Goal: Information Seeking & Learning: Learn about a topic

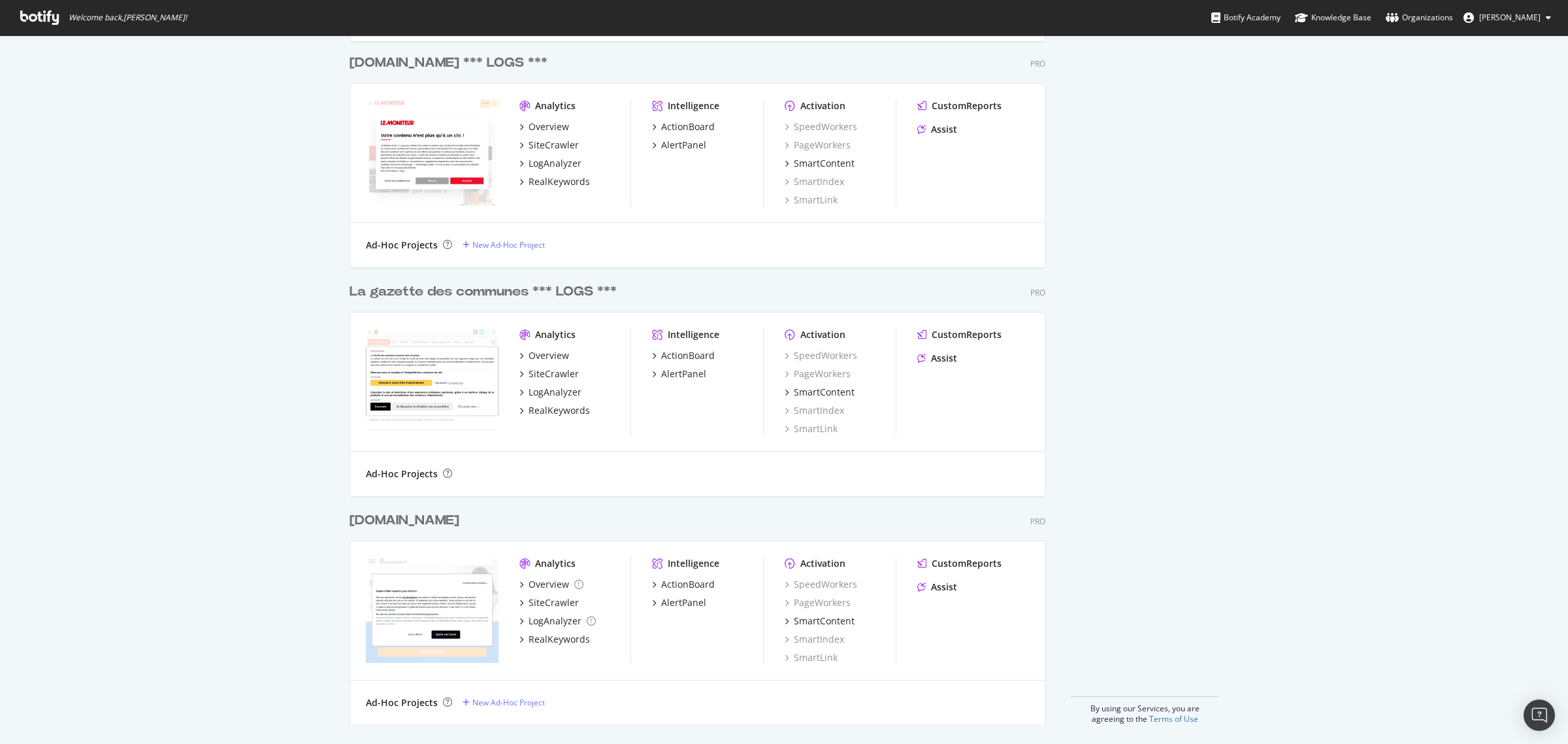
scroll to position [2194, 0]
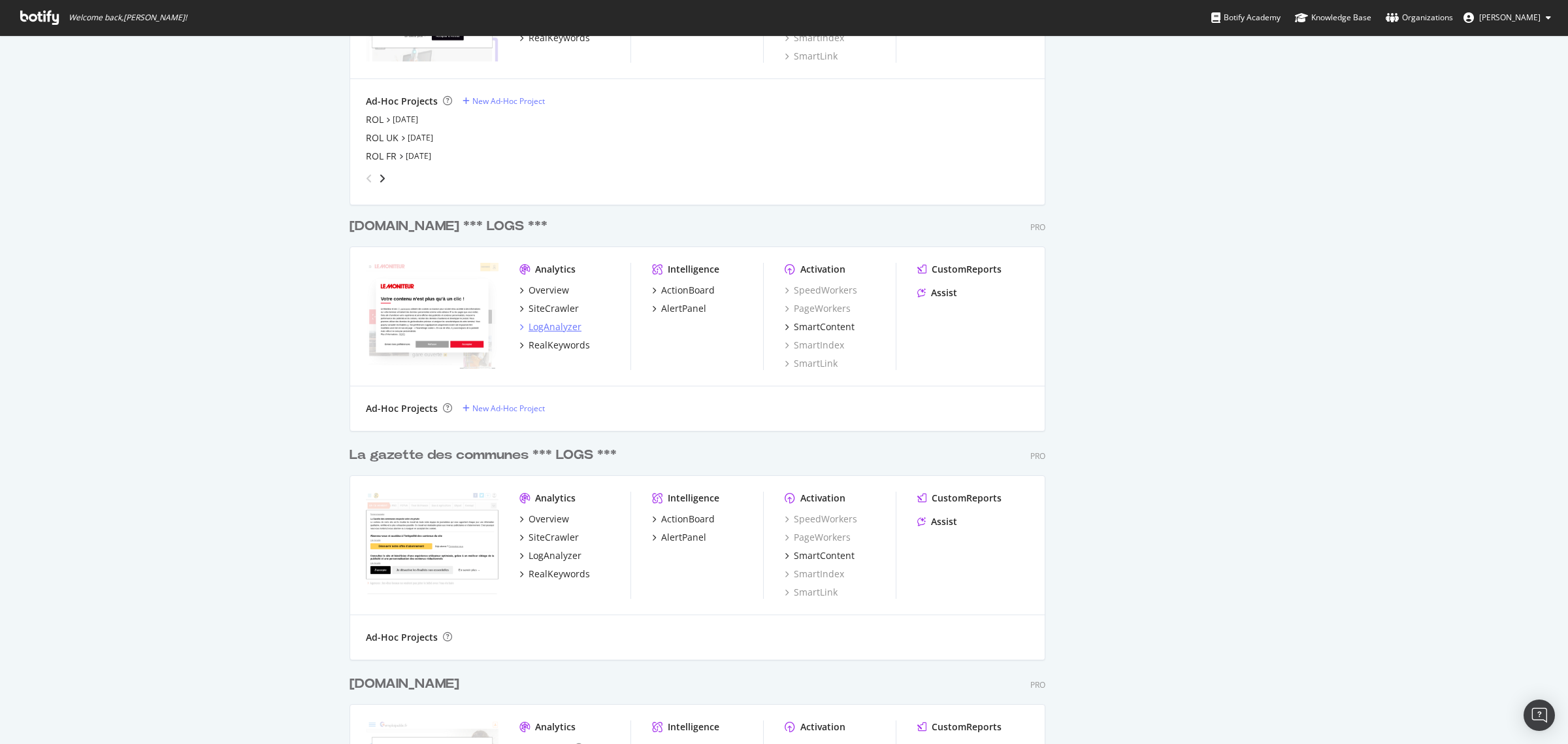
click at [556, 330] on div "LogAnalyzer" at bounding box center [555, 327] width 53 height 13
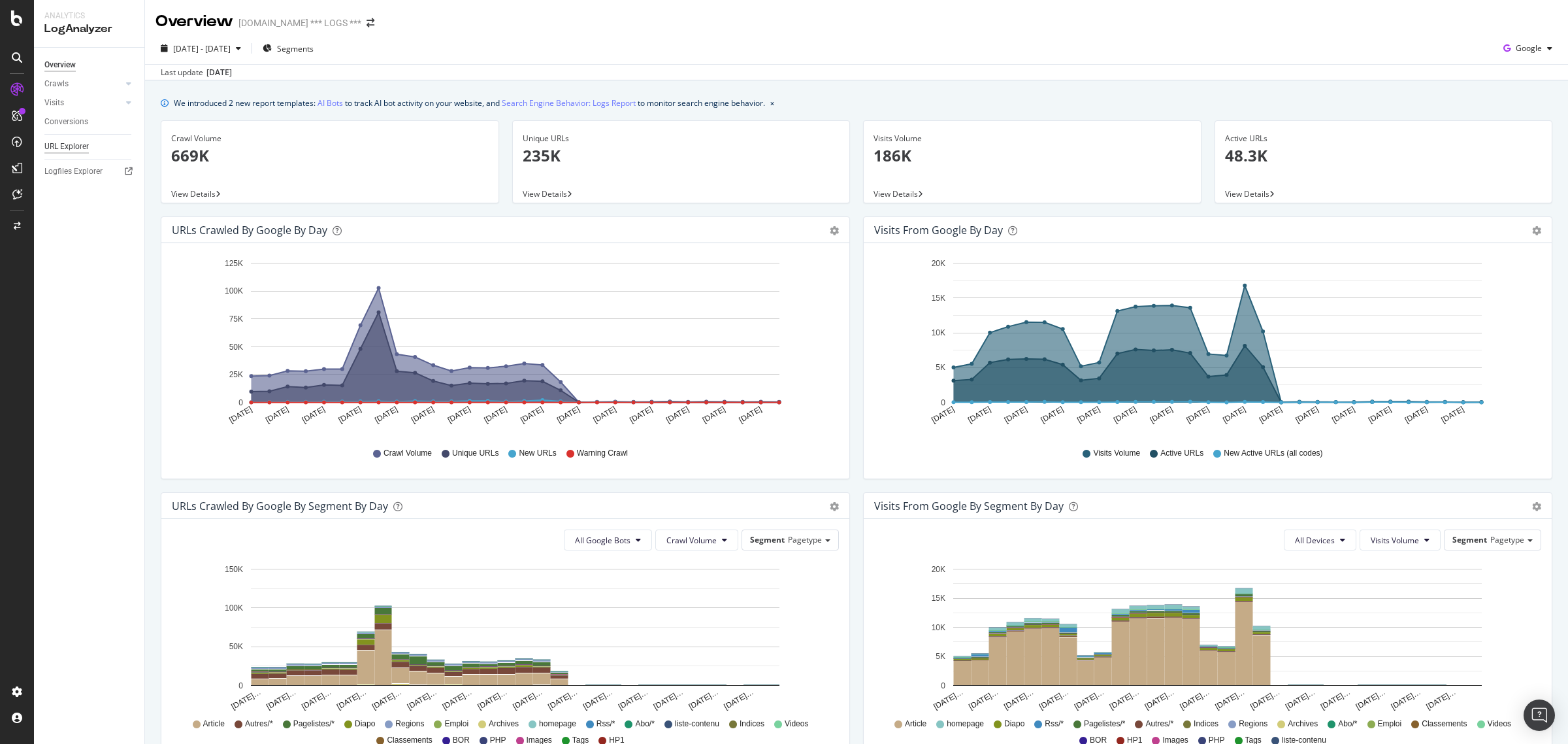
click at [78, 147] on div "URL Explorer" at bounding box center [66, 146] width 44 height 14
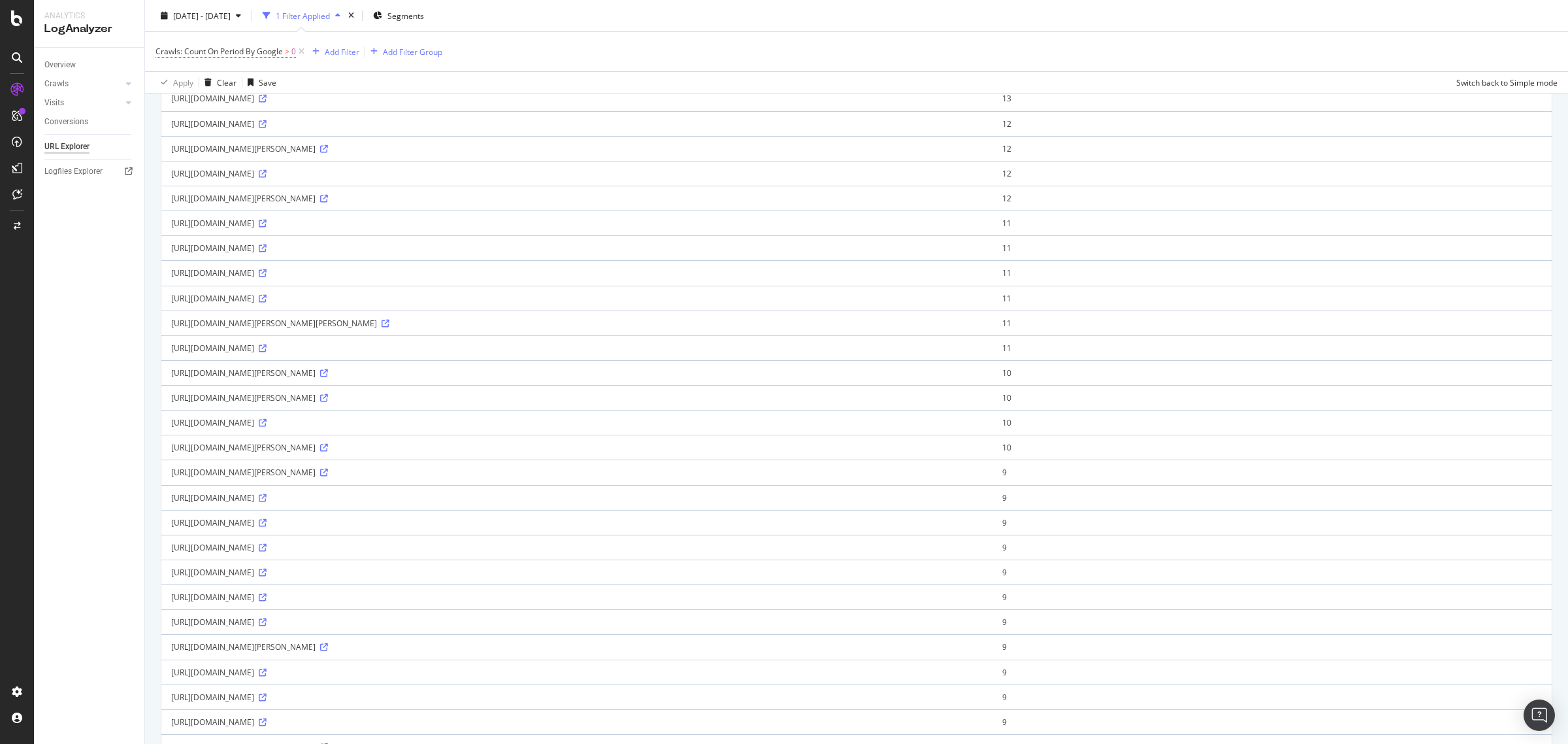
scroll to position [413, 0]
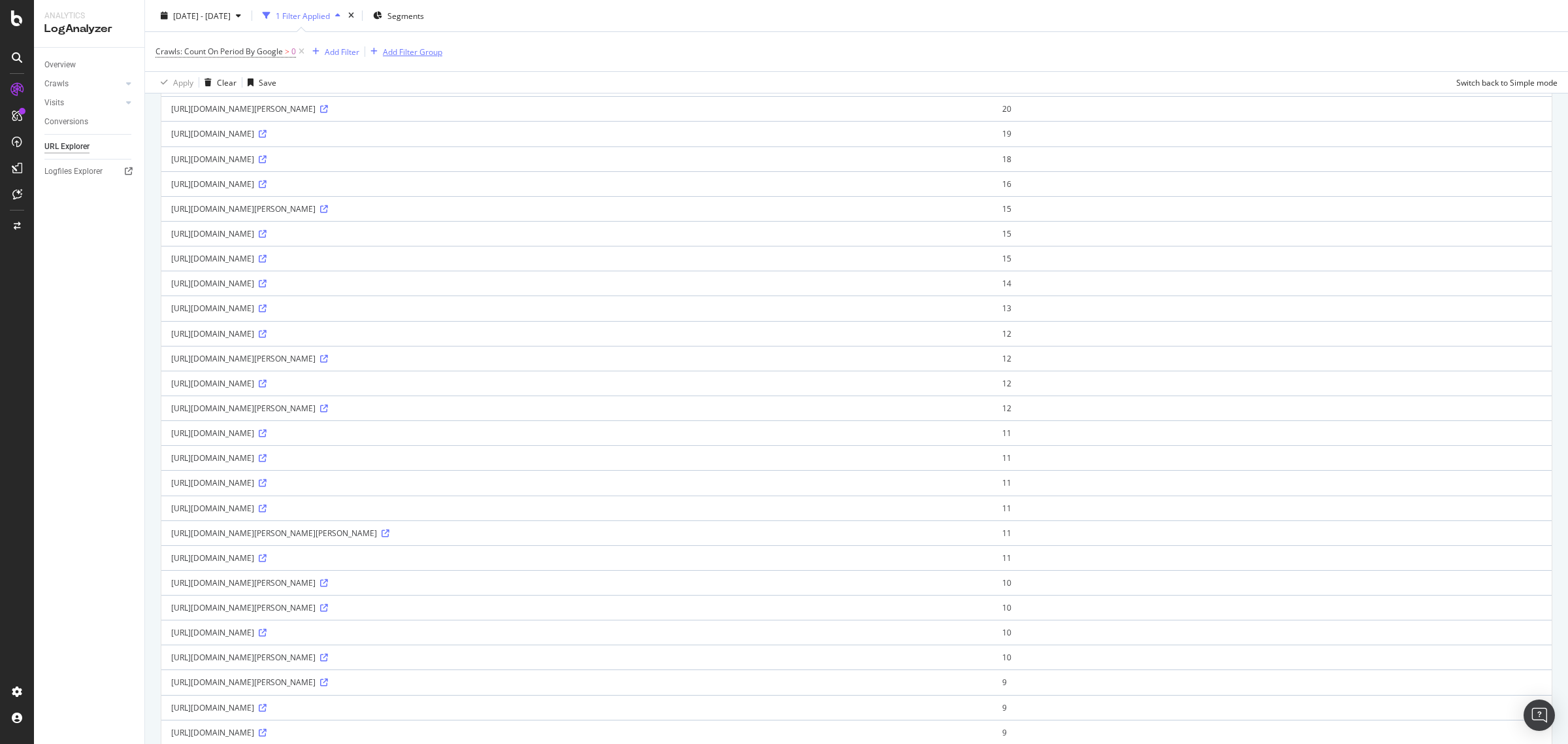
drag, startPoint x: 411, startPoint y: 57, endPoint x: 415, endPoint y: 46, distance: 11.7
click at [415, 52] on div "Add Filter Group" at bounding box center [413, 51] width 59 height 11
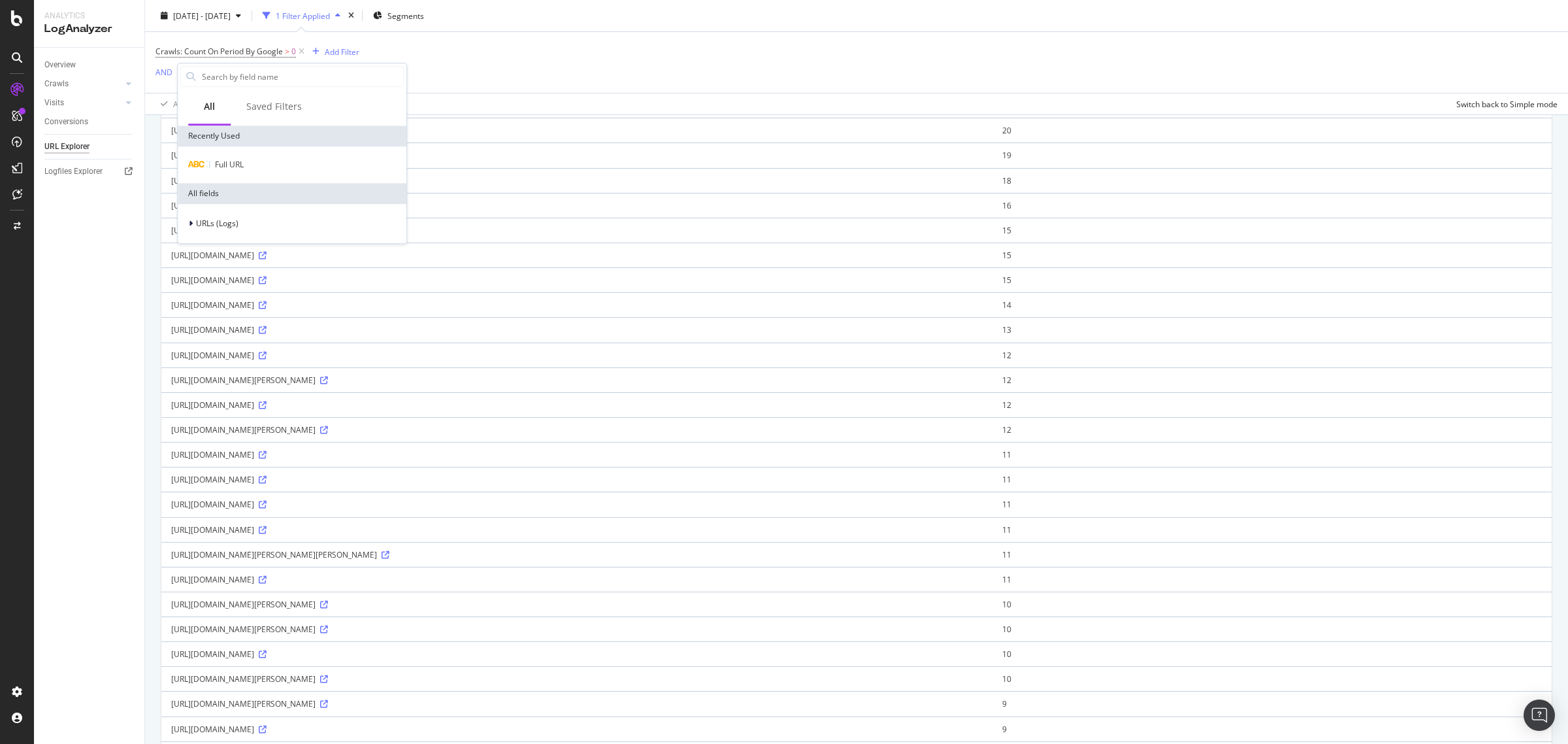
scroll to position [435, 0]
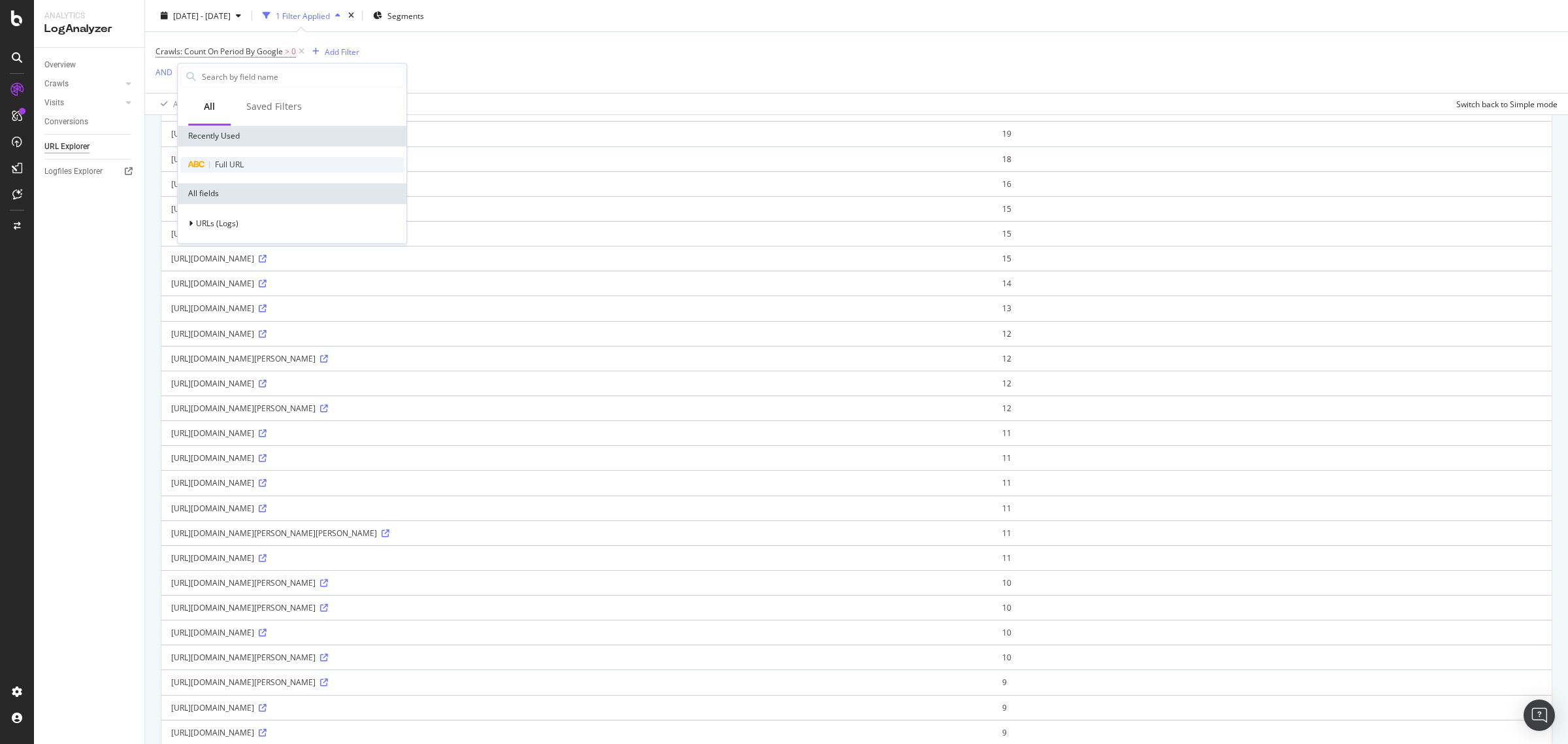
click at [227, 164] on span "Full URL" at bounding box center [230, 164] width 29 height 11
click at [220, 139] on input "text" at bounding box center [260, 130] width 143 height 21
type input "s"
type input "indice"
click at [317, 152] on div "Apply" at bounding box center [322, 157] width 20 height 11
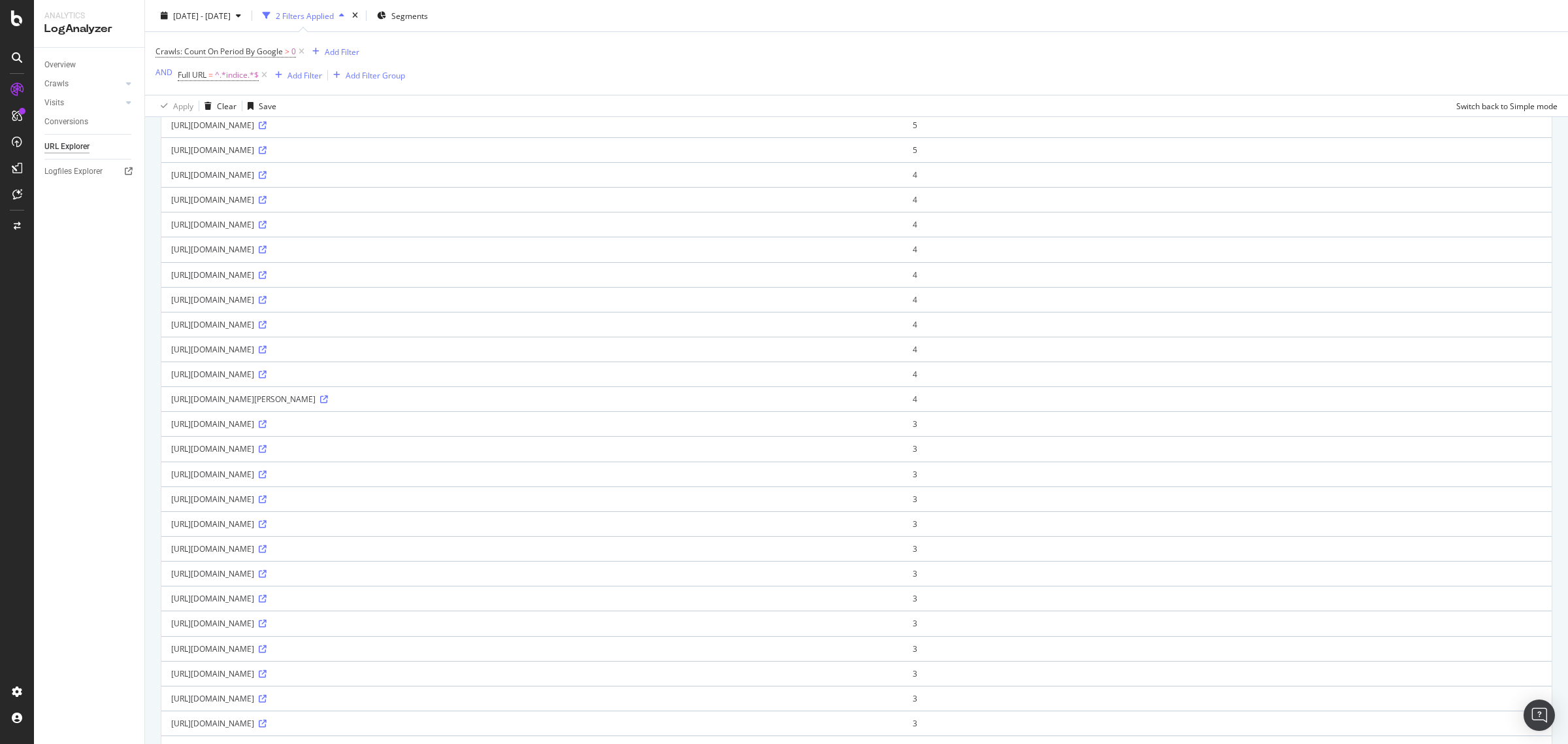
scroll to position [845, 0]
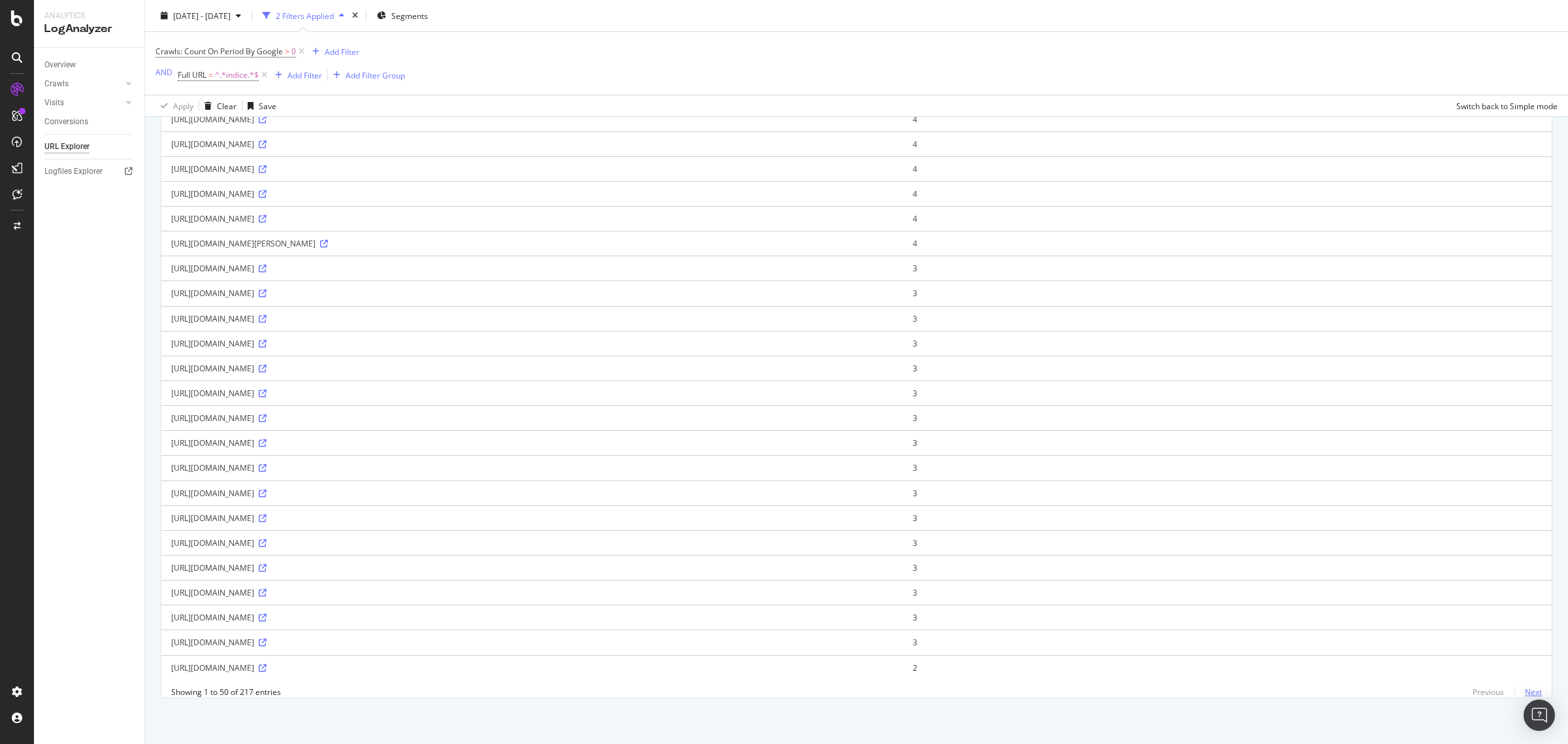
click at [1519, 700] on link "Next" at bounding box center [1528, 692] width 28 height 19
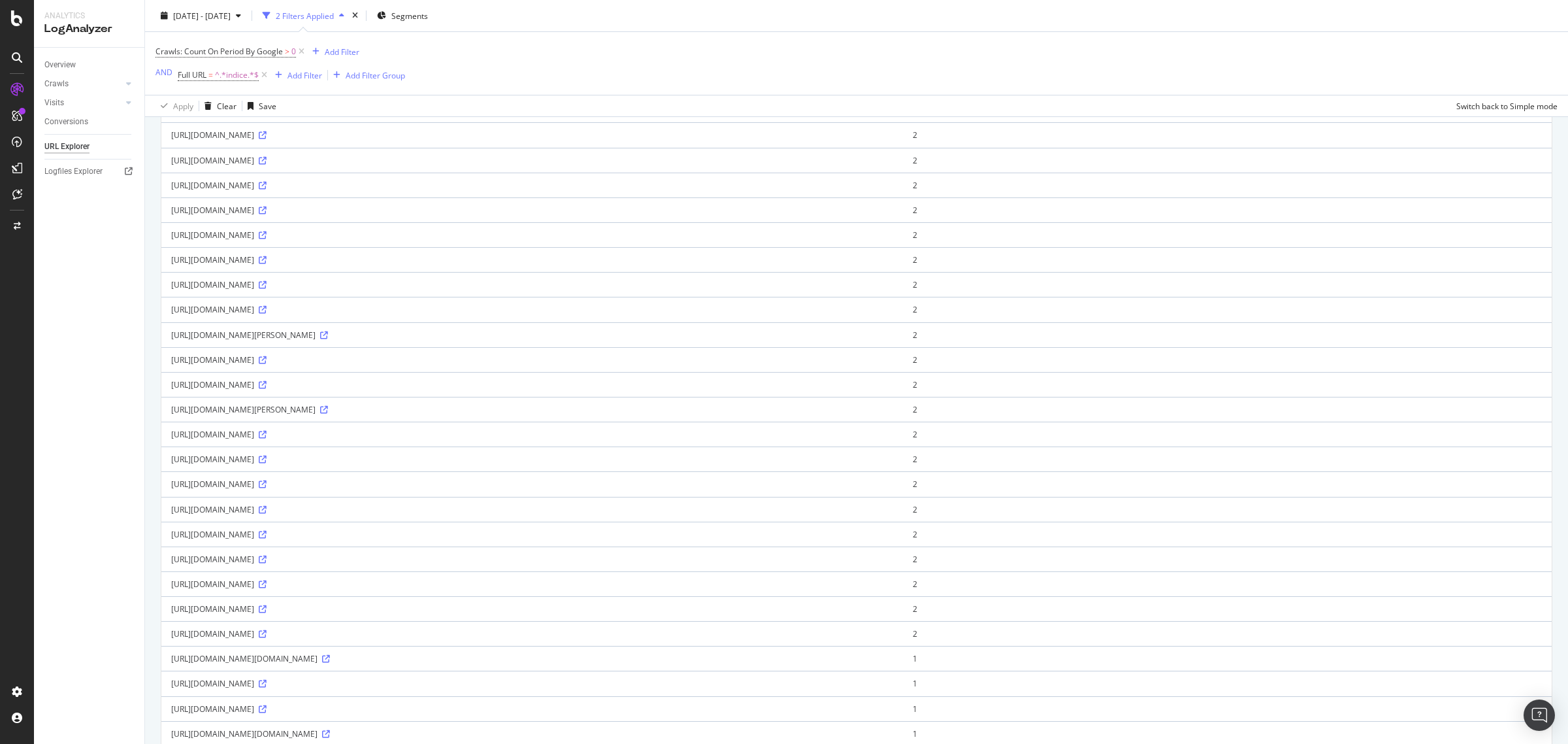
scroll to position [437, 0]
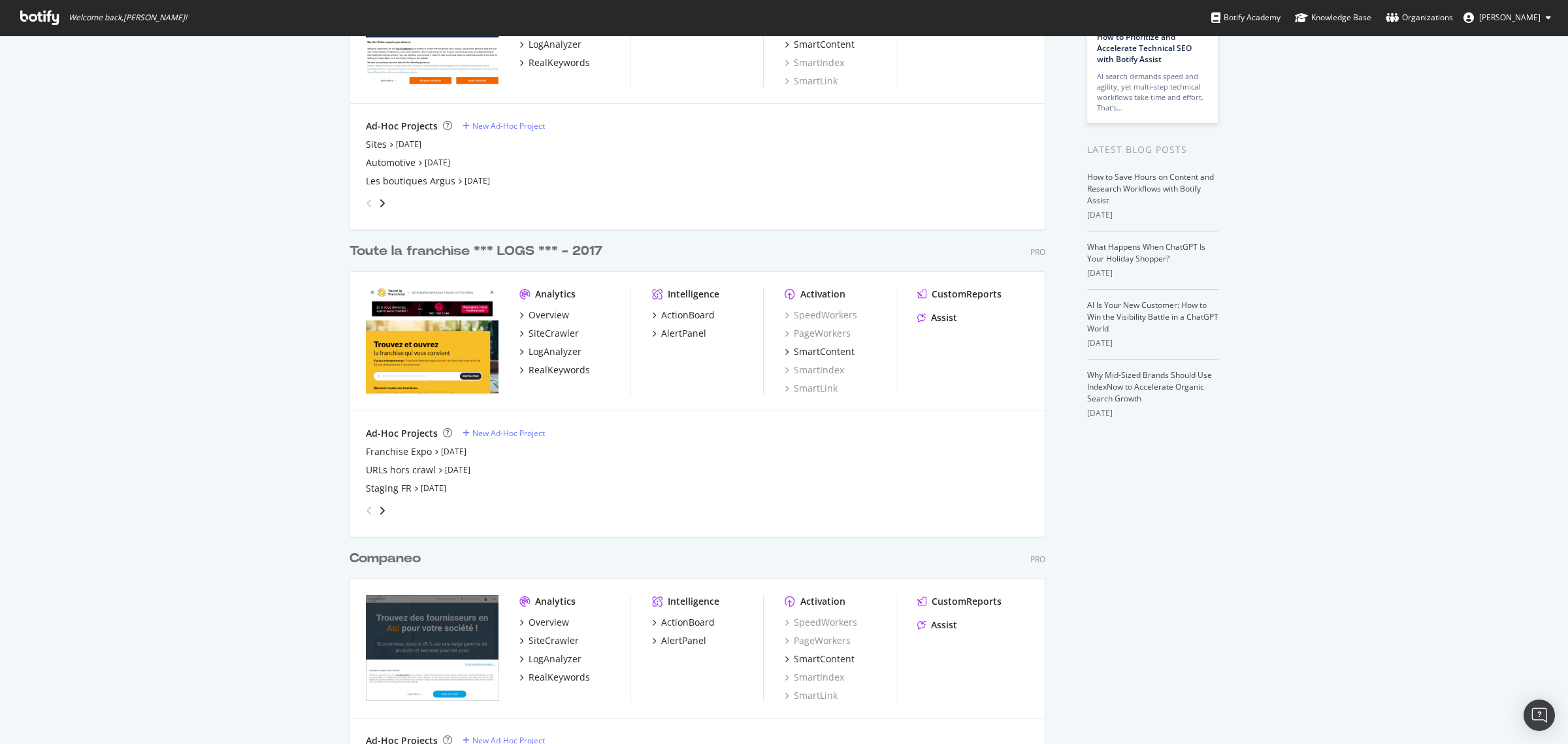
scroll to position [409, 0]
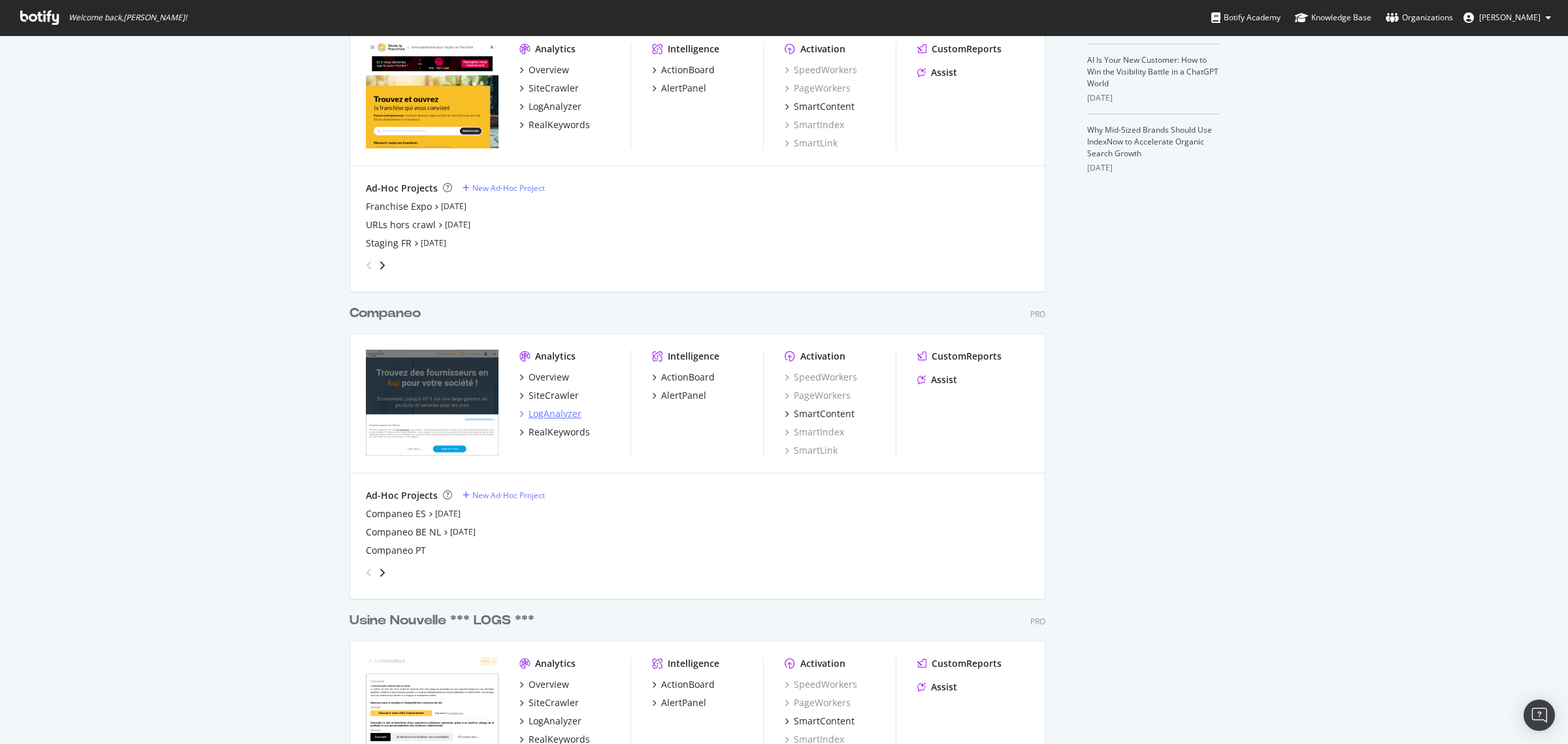
click at [539, 418] on div "LogAnalyzer" at bounding box center [555, 414] width 53 height 13
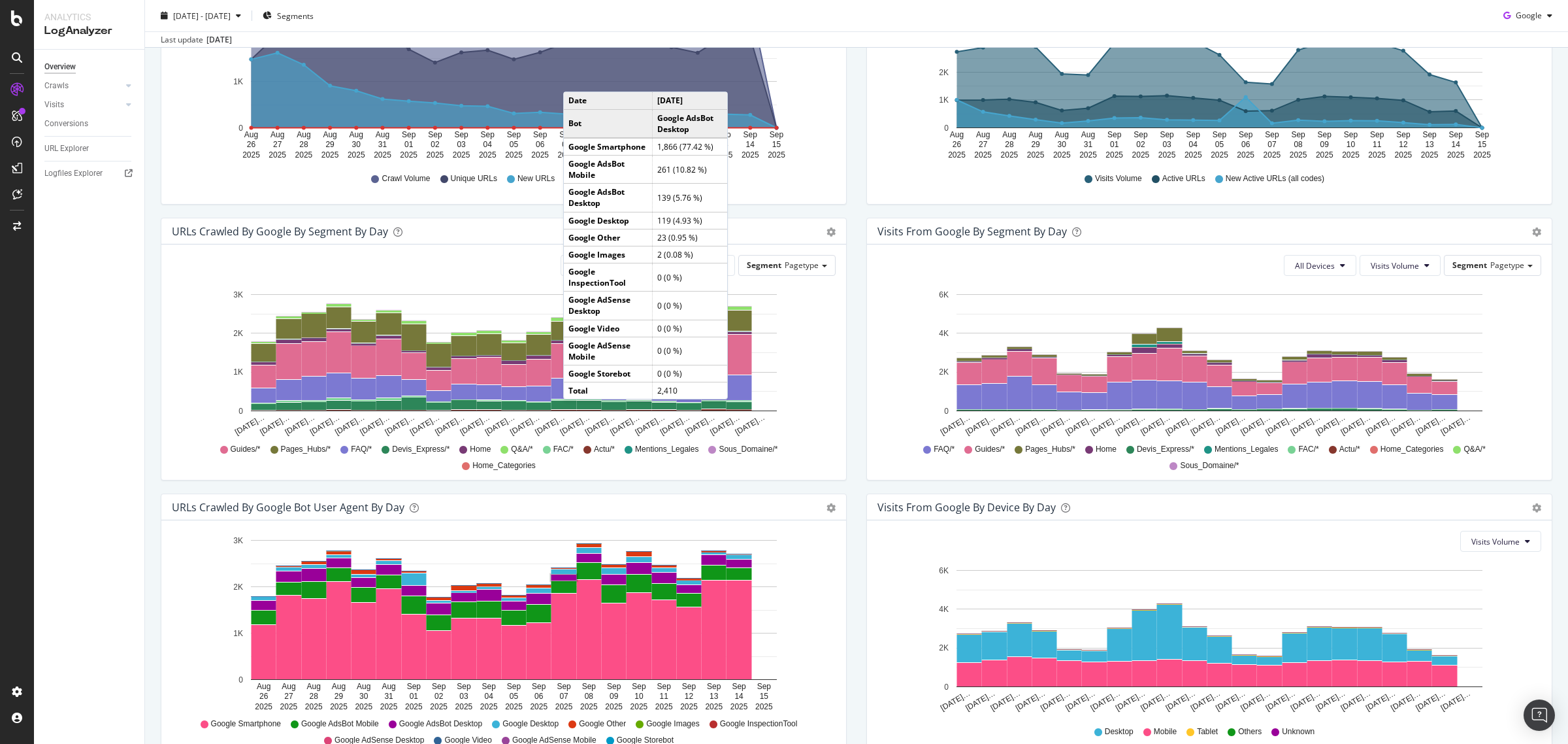
scroll to position [183, 0]
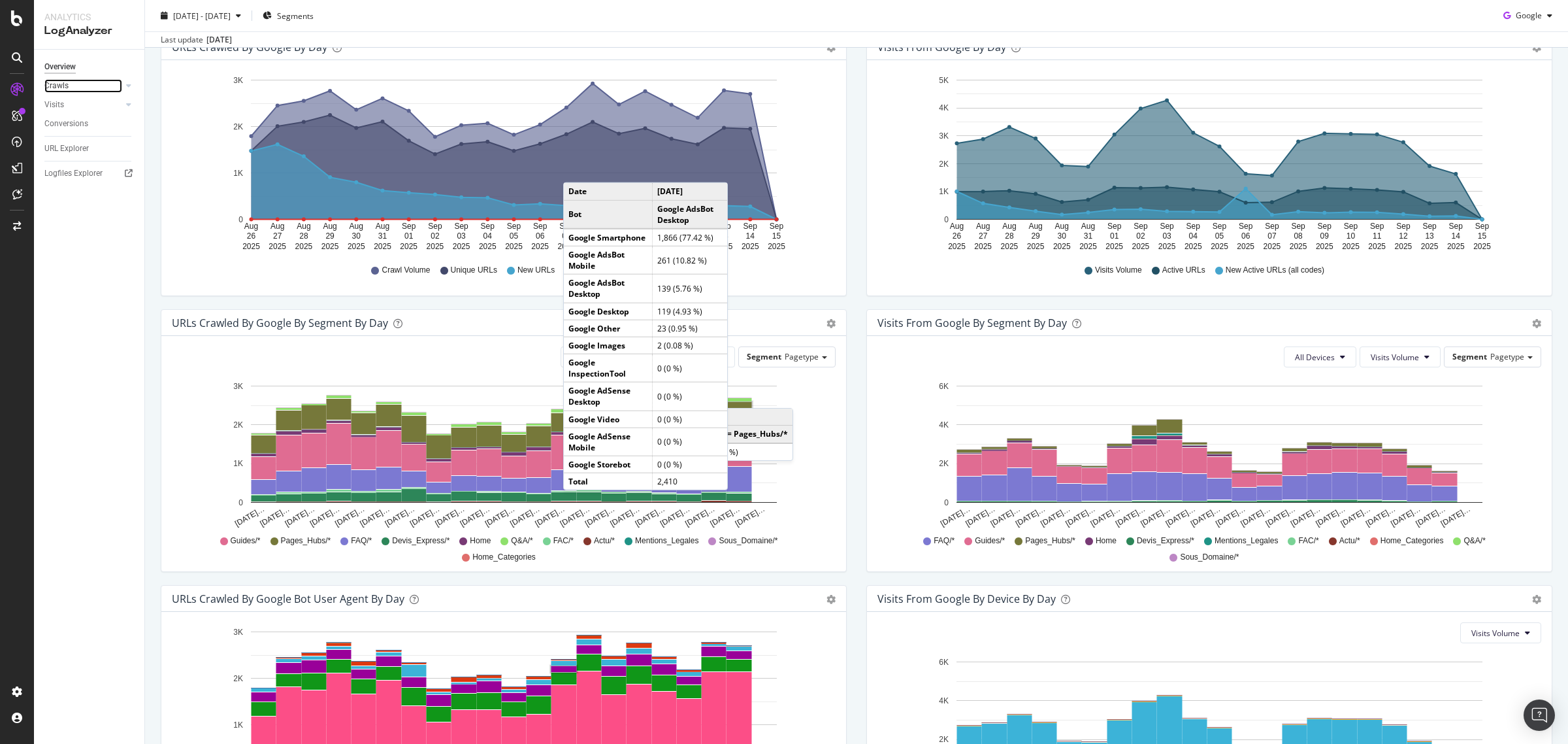
click at [85, 83] on link "Crawls" at bounding box center [83, 85] width 77 height 14
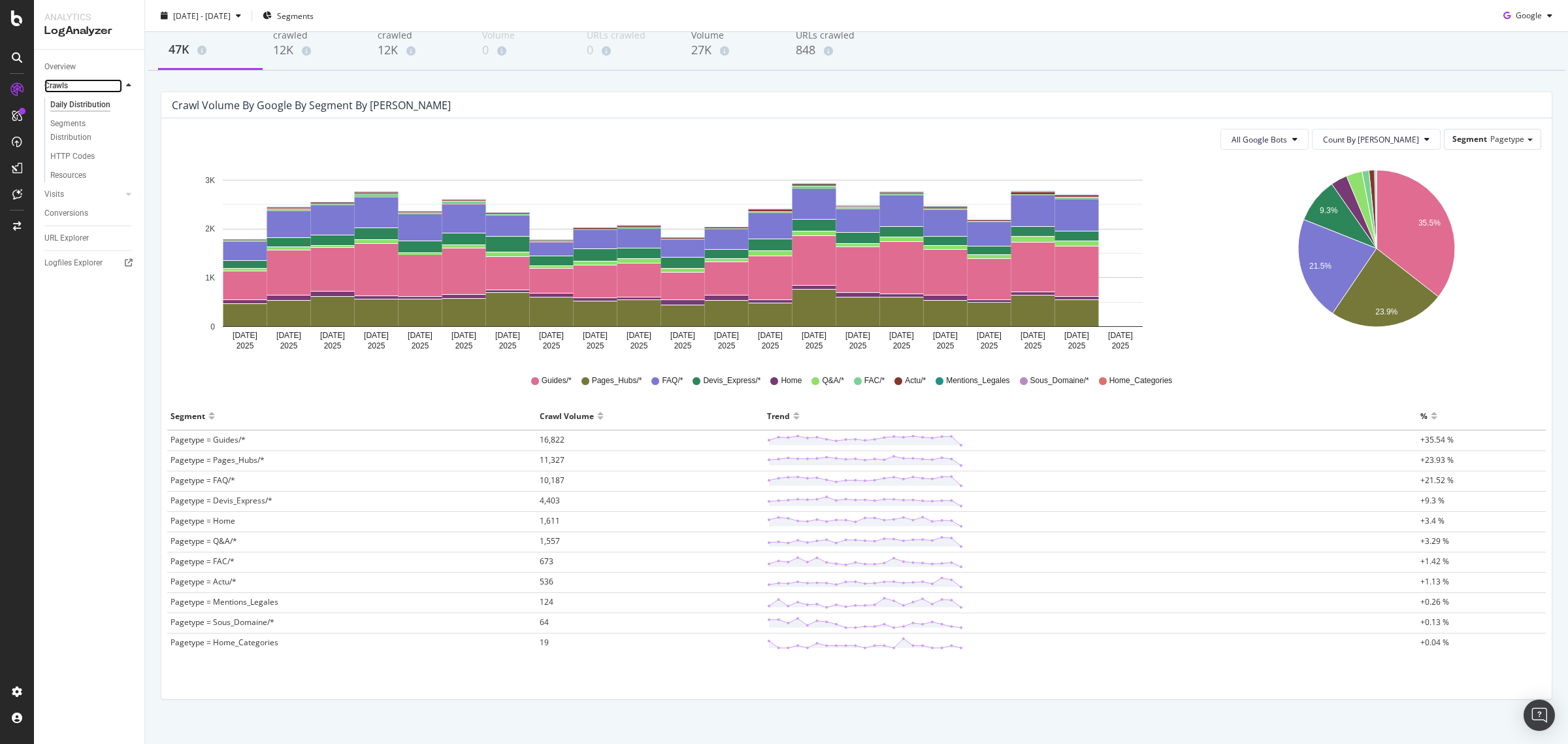
scroll to position [90, 0]
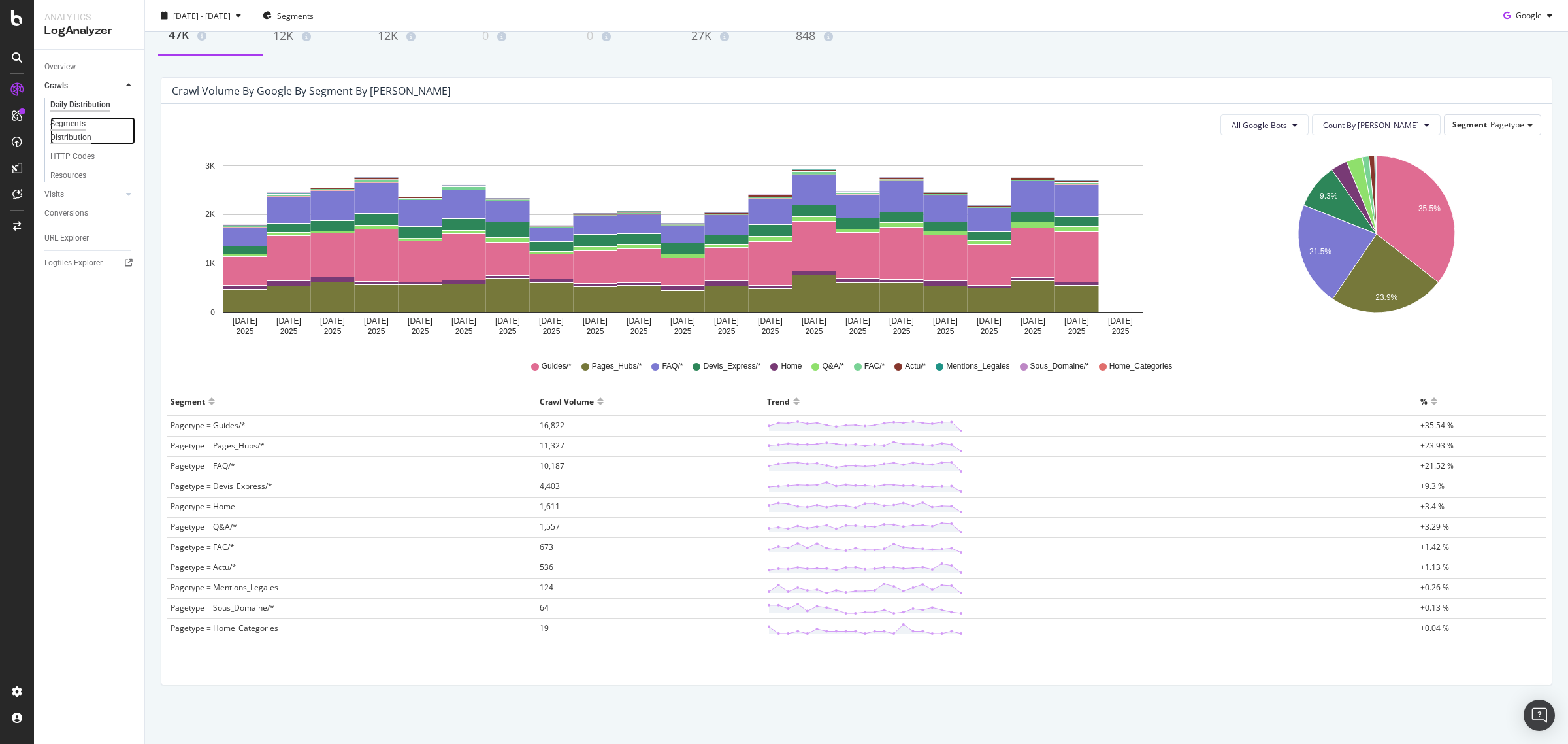
click at [82, 132] on div "Segments Distribution" at bounding box center [86, 130] width 72 height 28
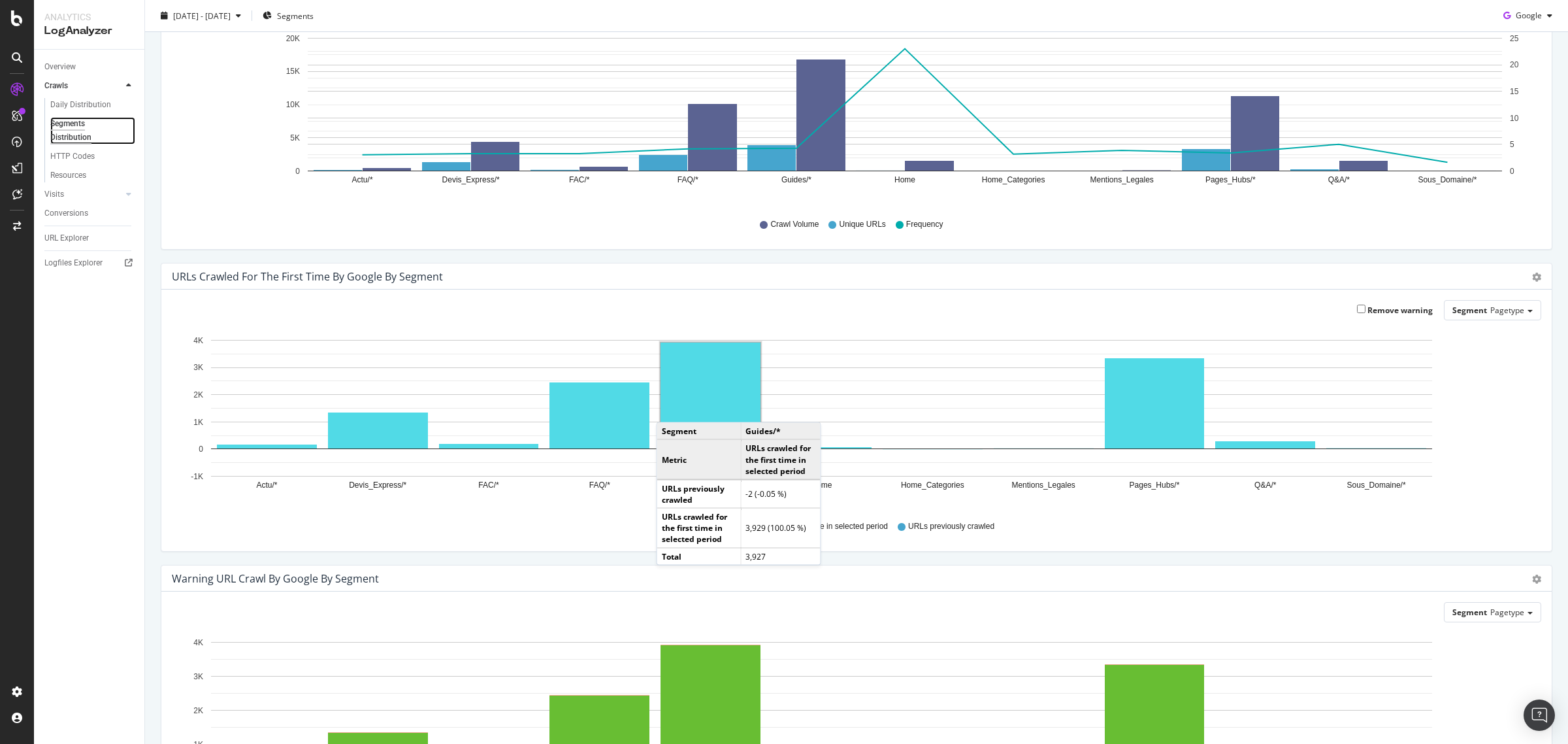
scroll to position [289, 0]
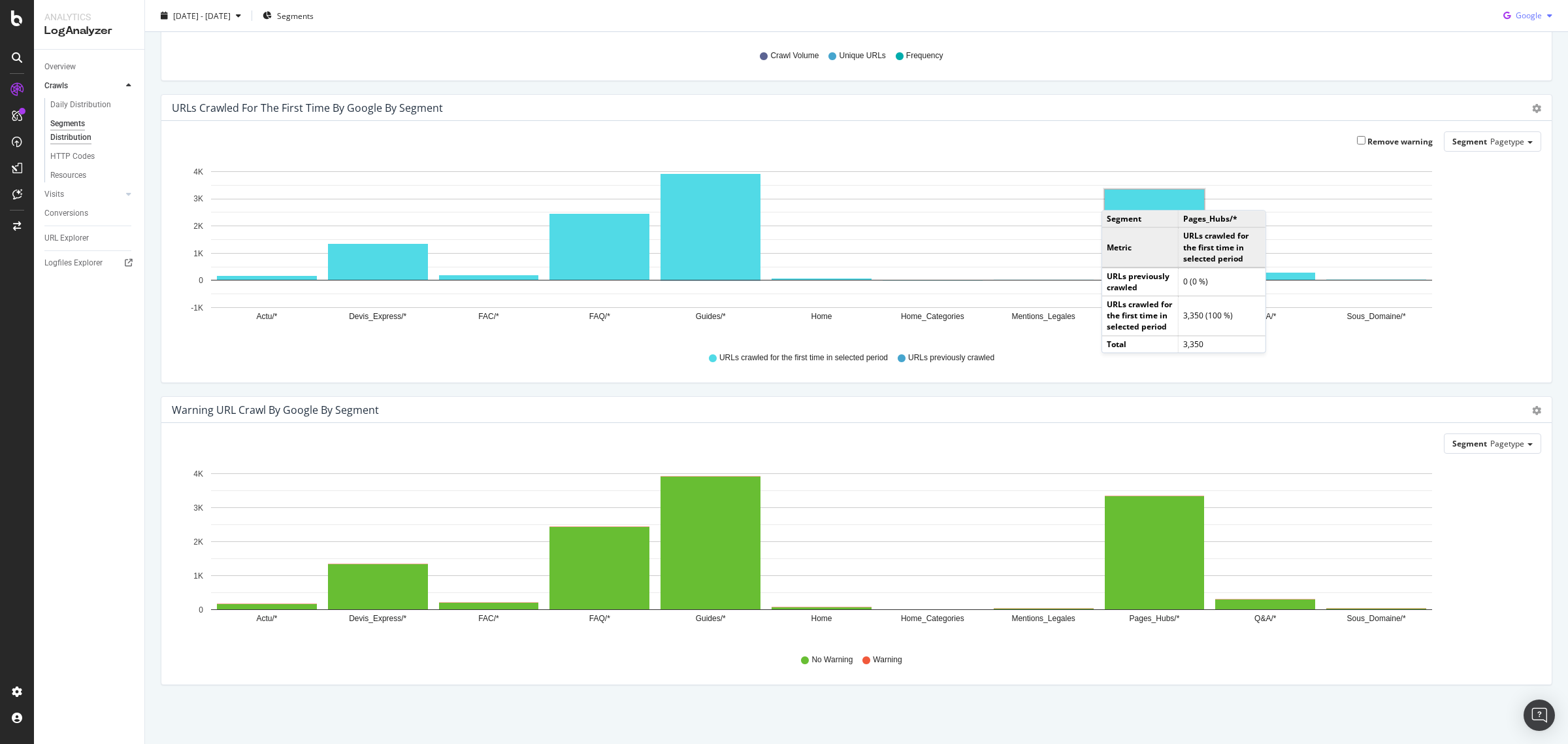
click at [1520, 21] on div "Google" at bounding box center [1528, 15] width 59 height 20
click at [1390, 40] on div "Crawl Volume Unique URLs Frequency" at bounding box center [856, 54] width 1370 height 33
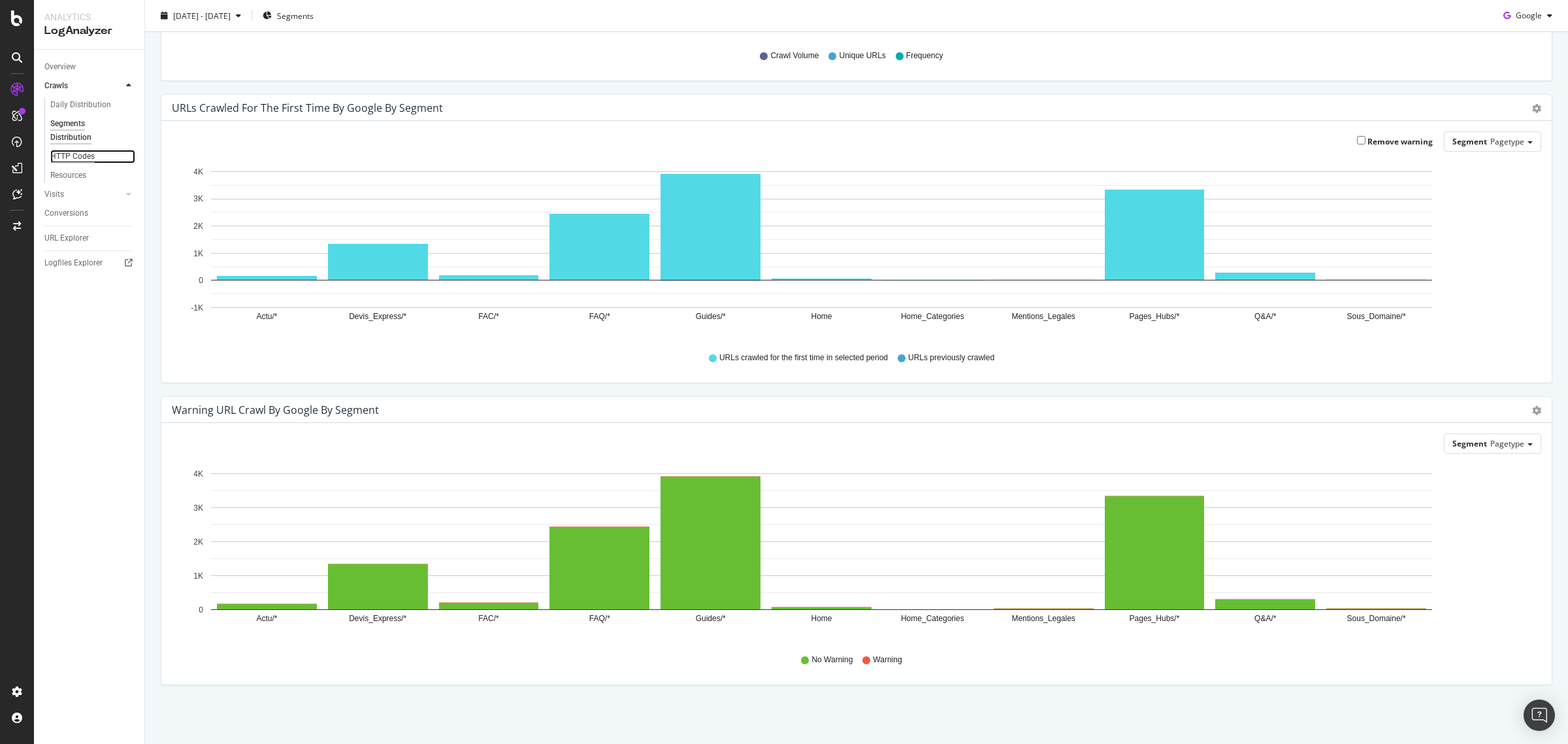
click at [77, 157] on div "HTTP Codes" at bounding box center [72, 156] width 44 height 14
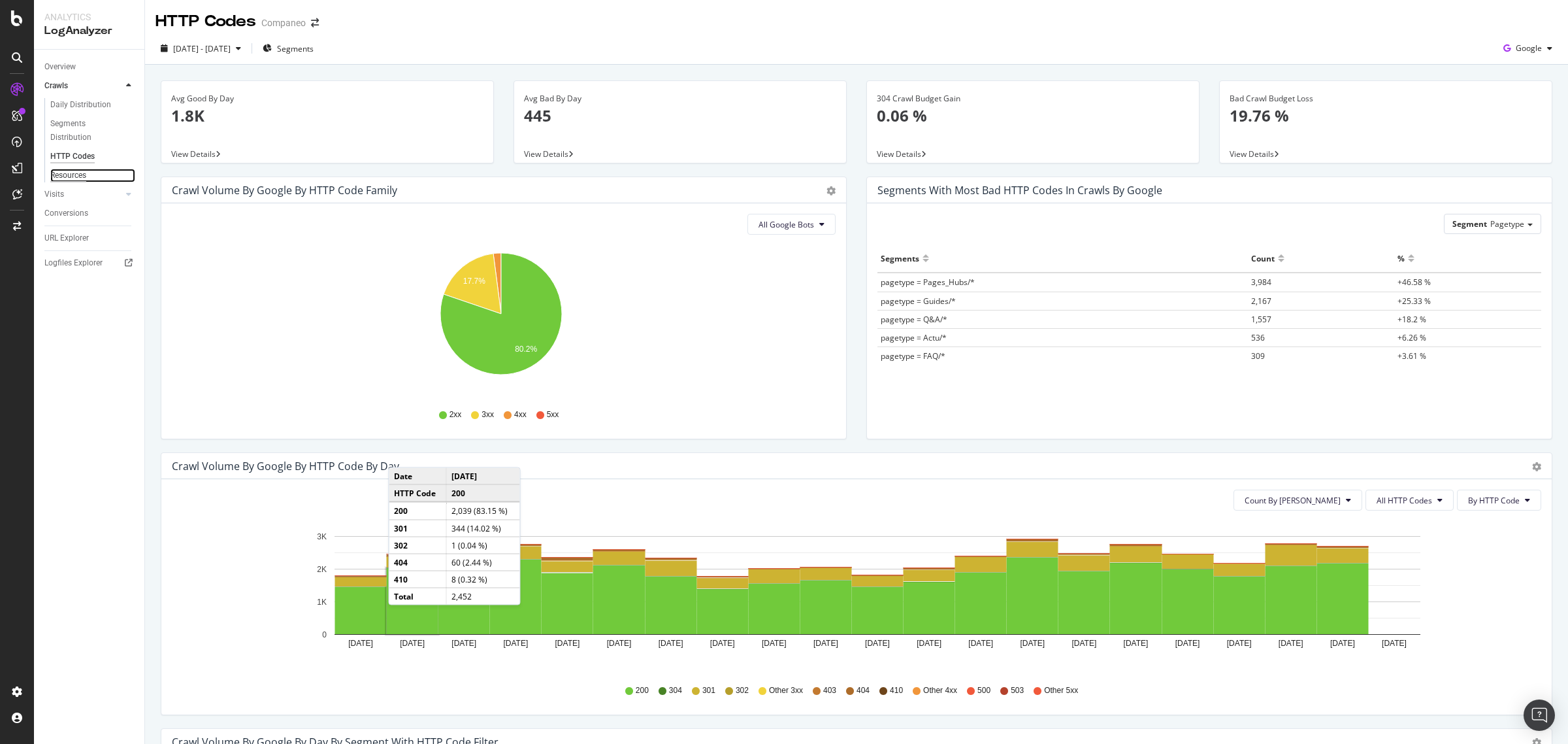
click at [79, 170] on div "Resources" at bounding box center [68, 175] width 36 height 14
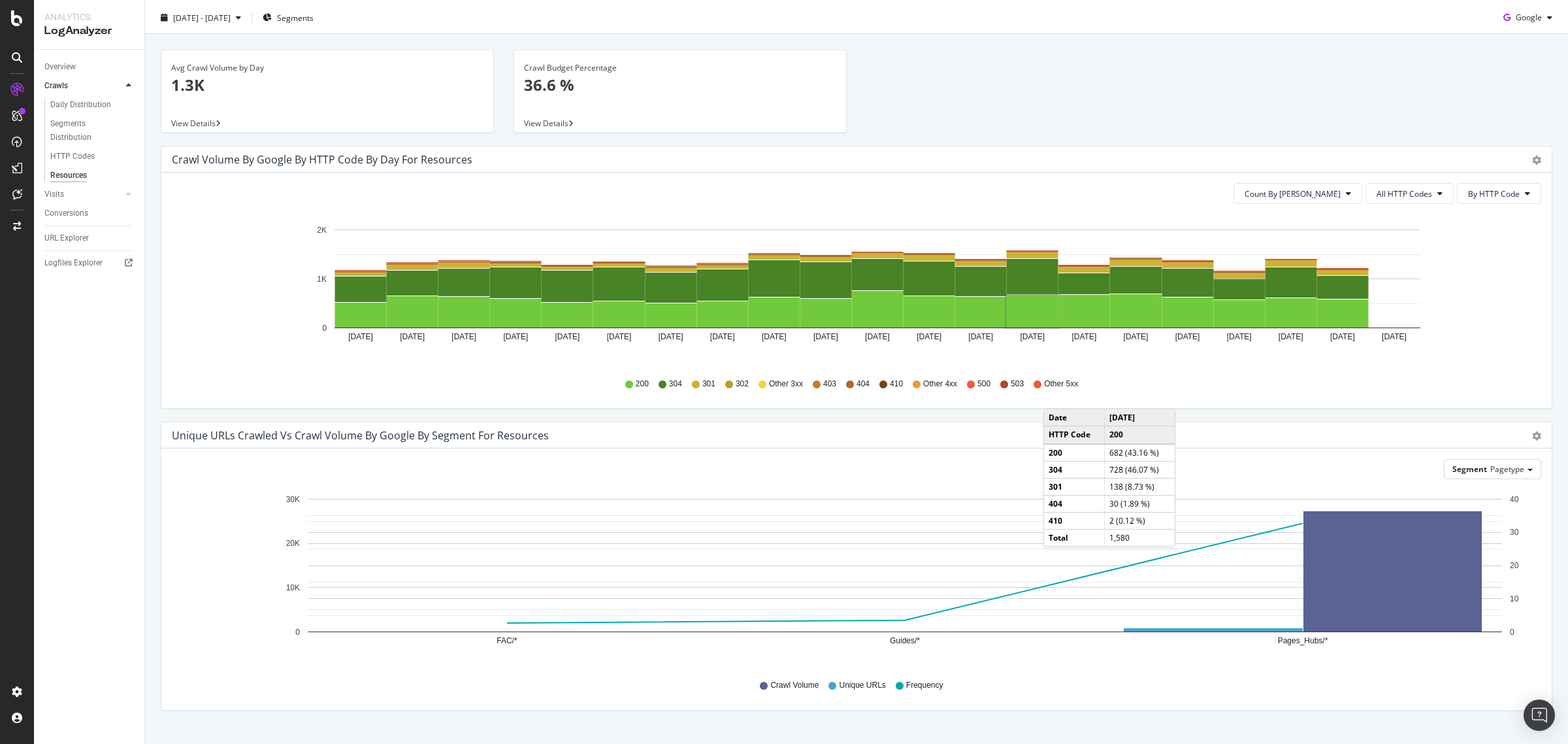
scroll to position [57, 0]
